Goal: Navigation & Orientation: Find specific page/section

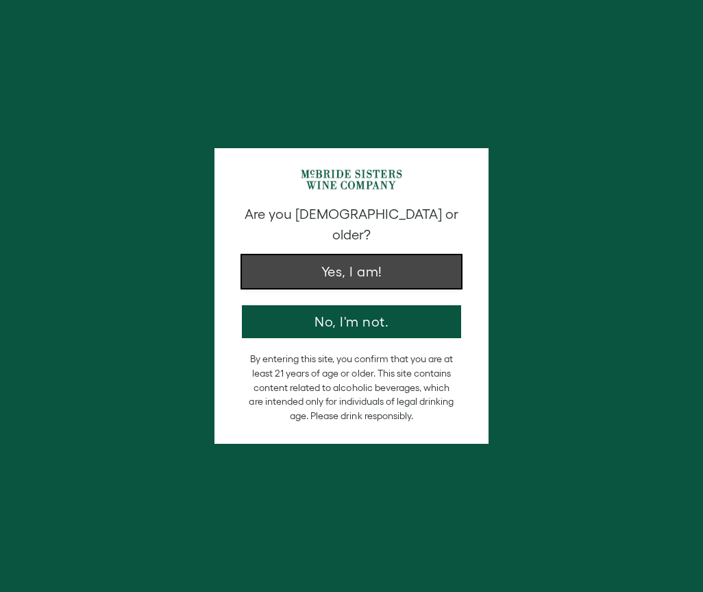
click at [382, 255] on button "Yes, I am!" at bounding box center [351, 271] width 219 height 33
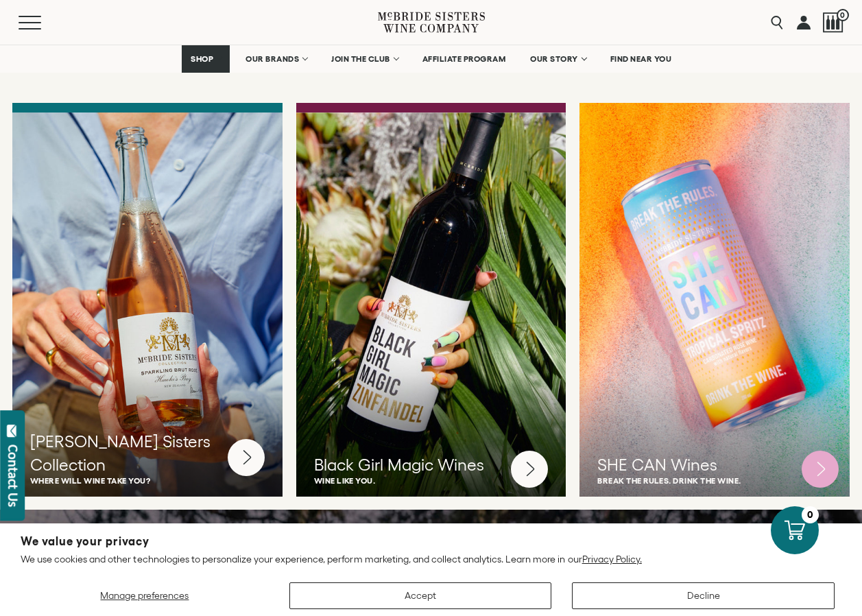
scroll to position [3496, 0]
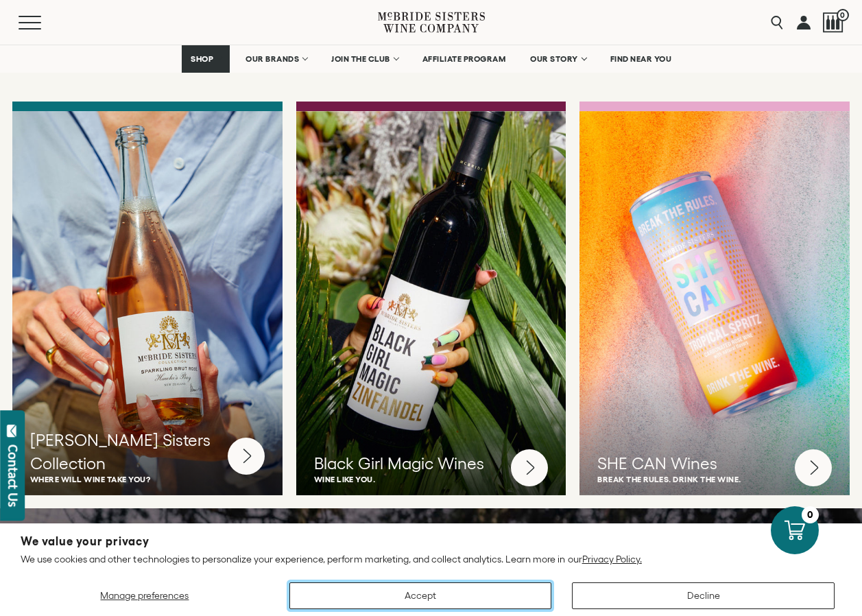
click at [444, 591] on button "Accept" at bounding box center [420, 595] width 263 height 27
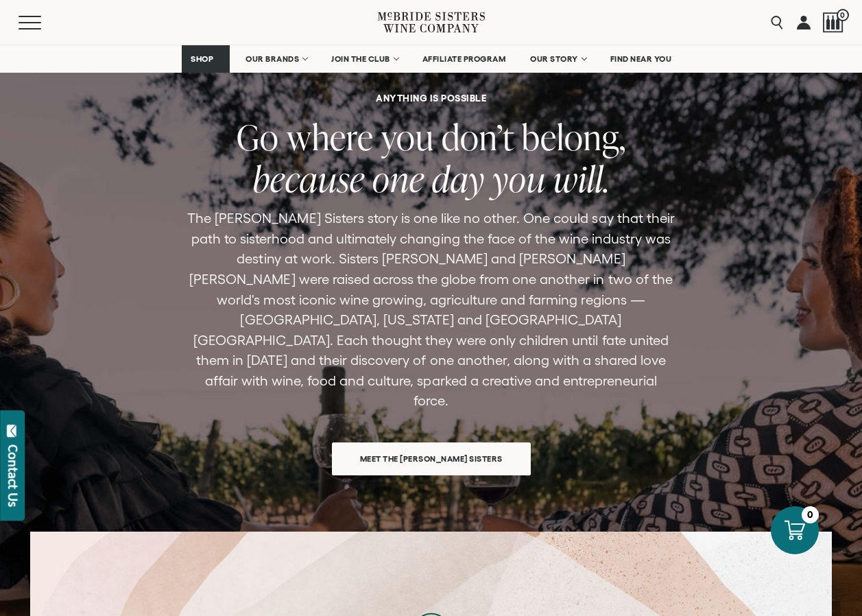
scroll to position [3975, 0]
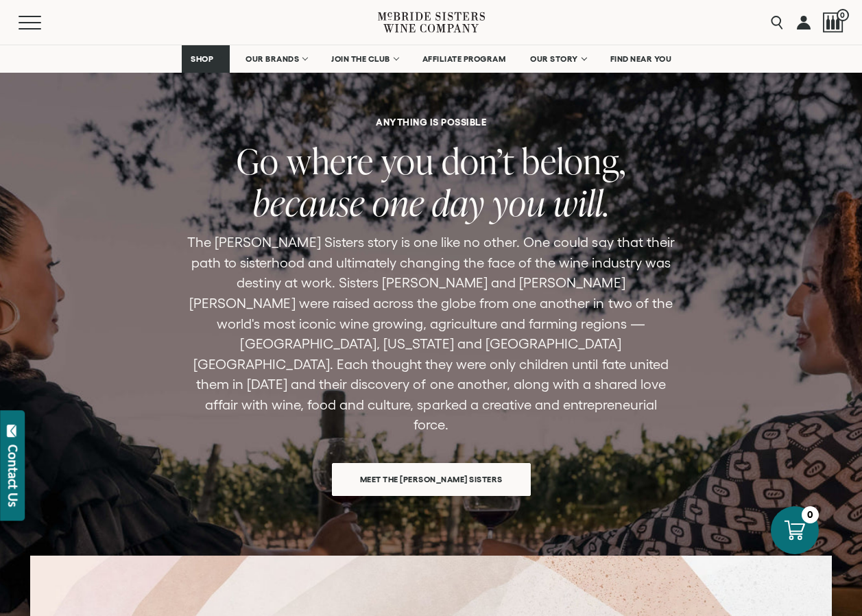
click at [428, 465] on span "Meet the [PERSON_NAME] Sisters" at bounding box center [431, 478] width 191 height 27
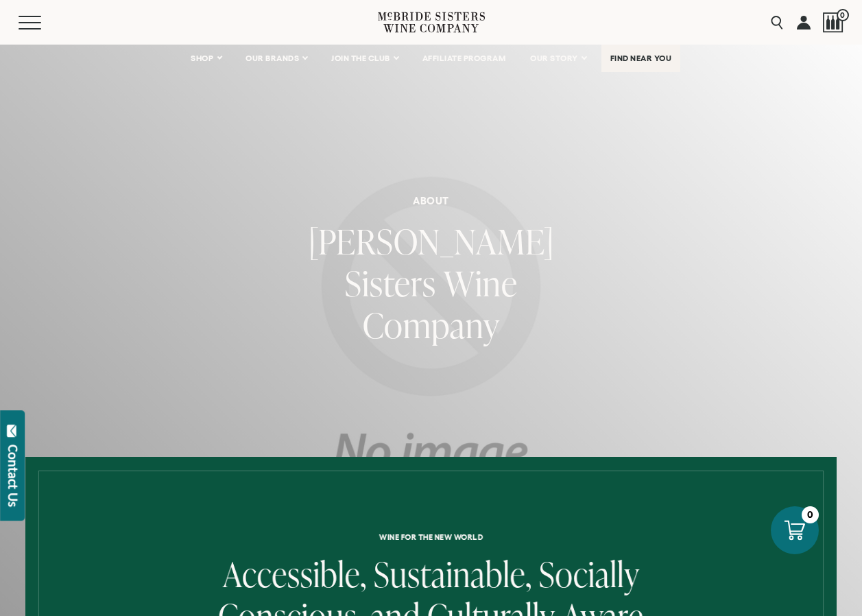
click at [659, 56] on span "FIND NEAR YOU" at bounding box center [641, 58] width 62 height 10
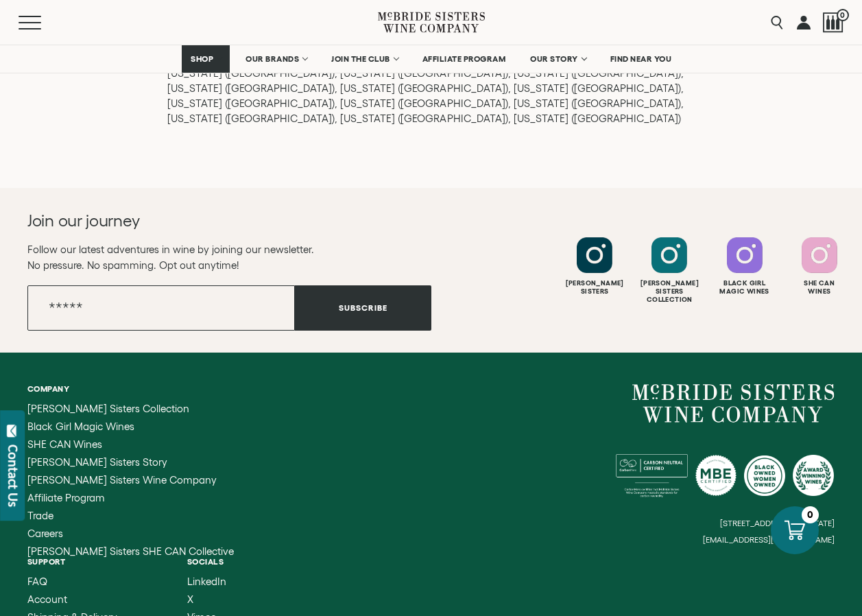
scroll to position [1964, 0]
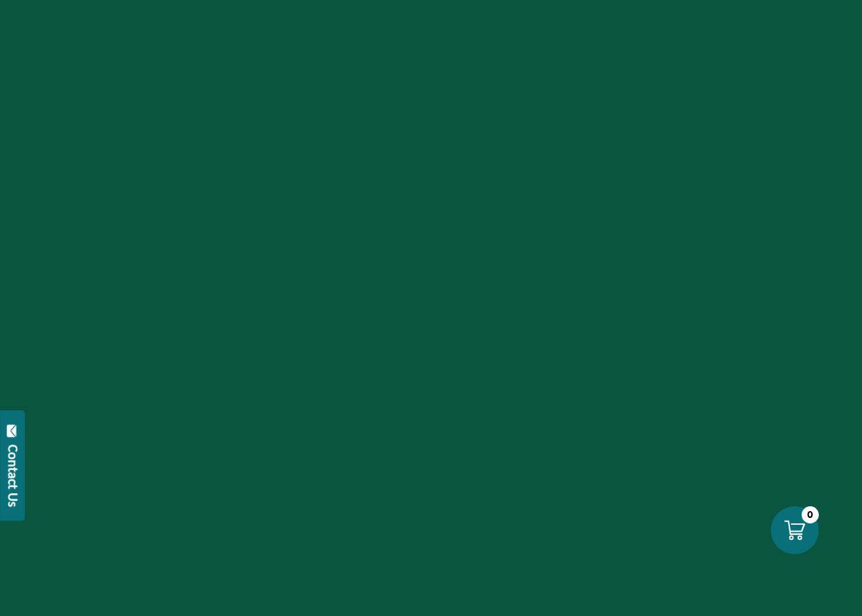
scroll to position [3975, 0]
